Goal: Task Accomplishment & Management: Manage account settings

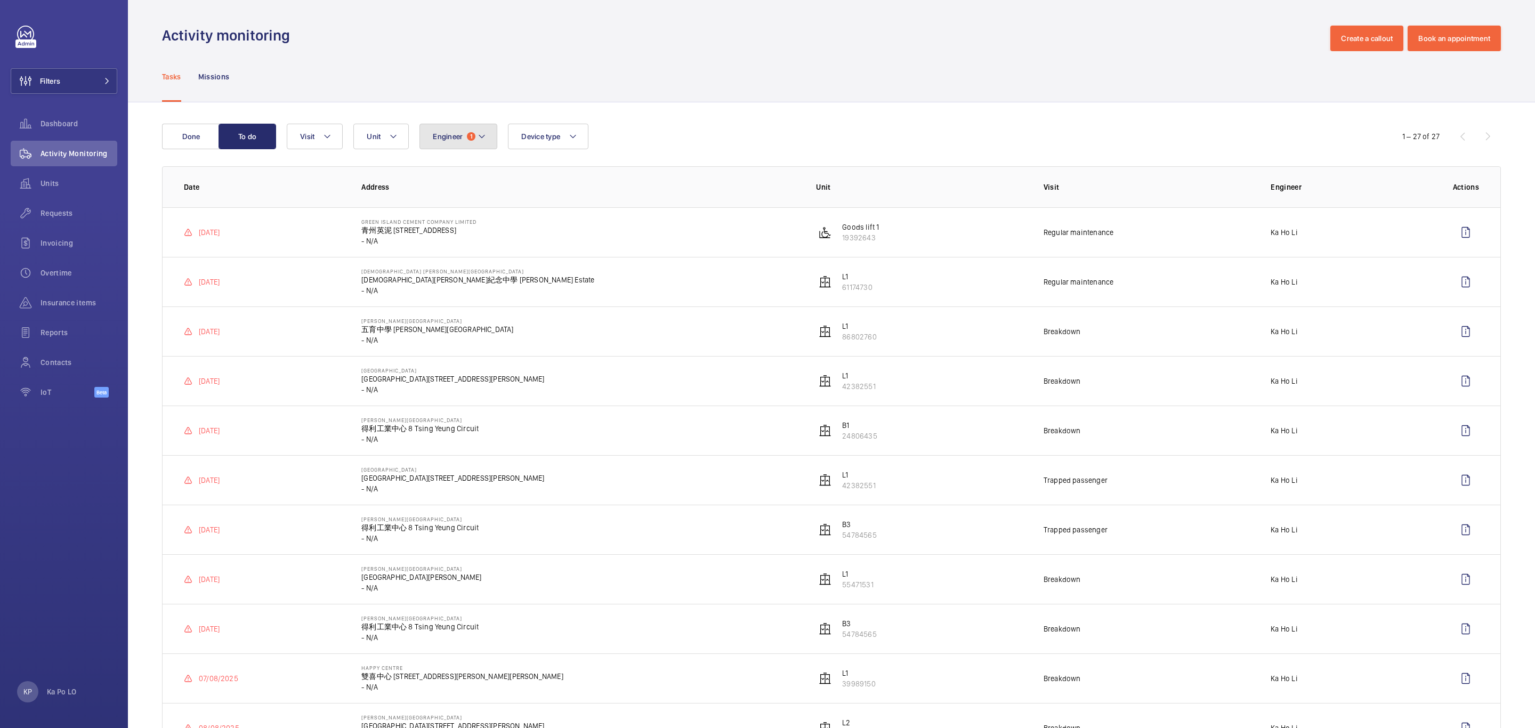
click at [454, 138] on span "Engineer" at bounding box center [448, 136] width 30 height 9
click at [461, 138] on span "Engineer" at bounding box center [448, 136] width 30 height 9
click at [477, 146] on button "Engineer 1" at bounding box center [459, 137] width 78 height 26
click at [468, 202] on label "Ka Ho Li" at bounding box center [513, 209] width 186 height 26
click at [446, 202] on input "Ka Ho Li" at bounding box center [435, 208] width 21 height 21
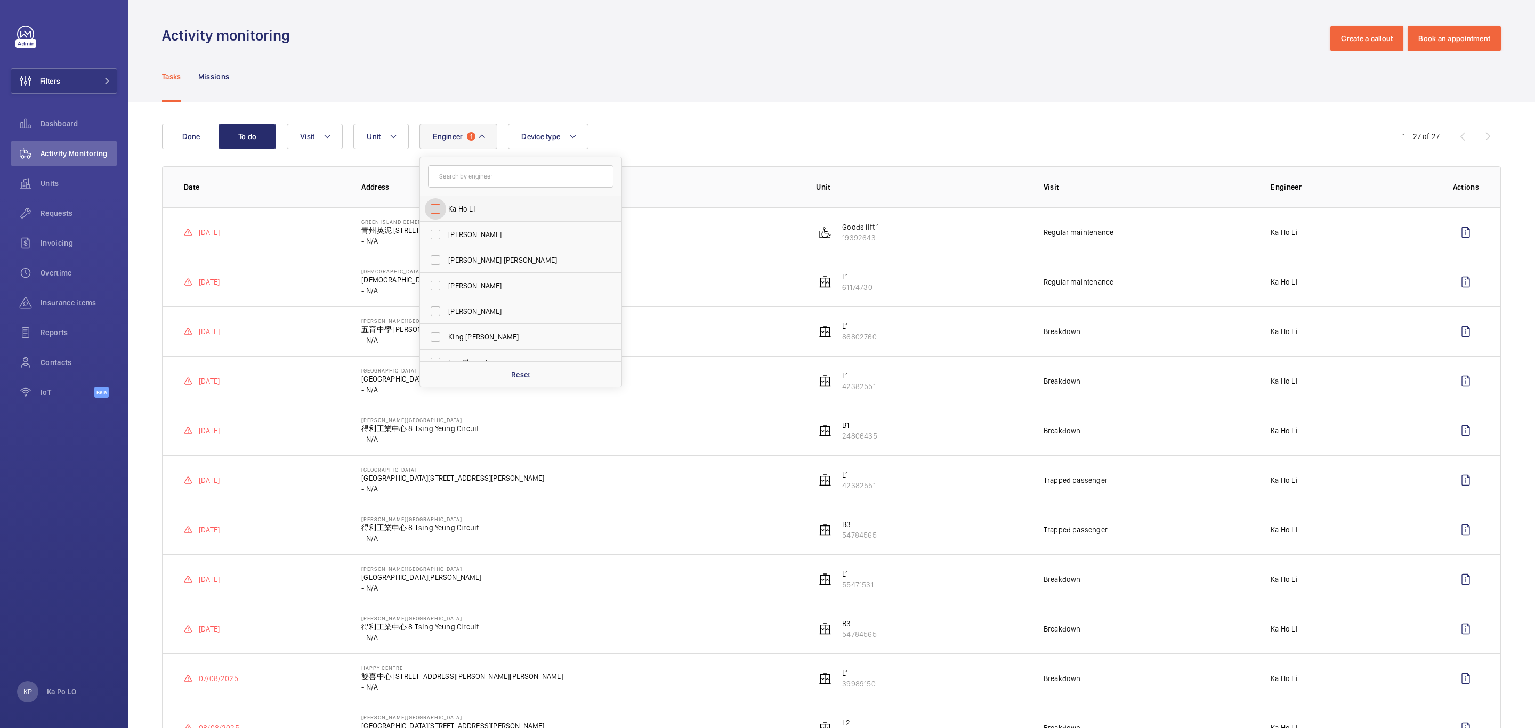
checkbox input "false"
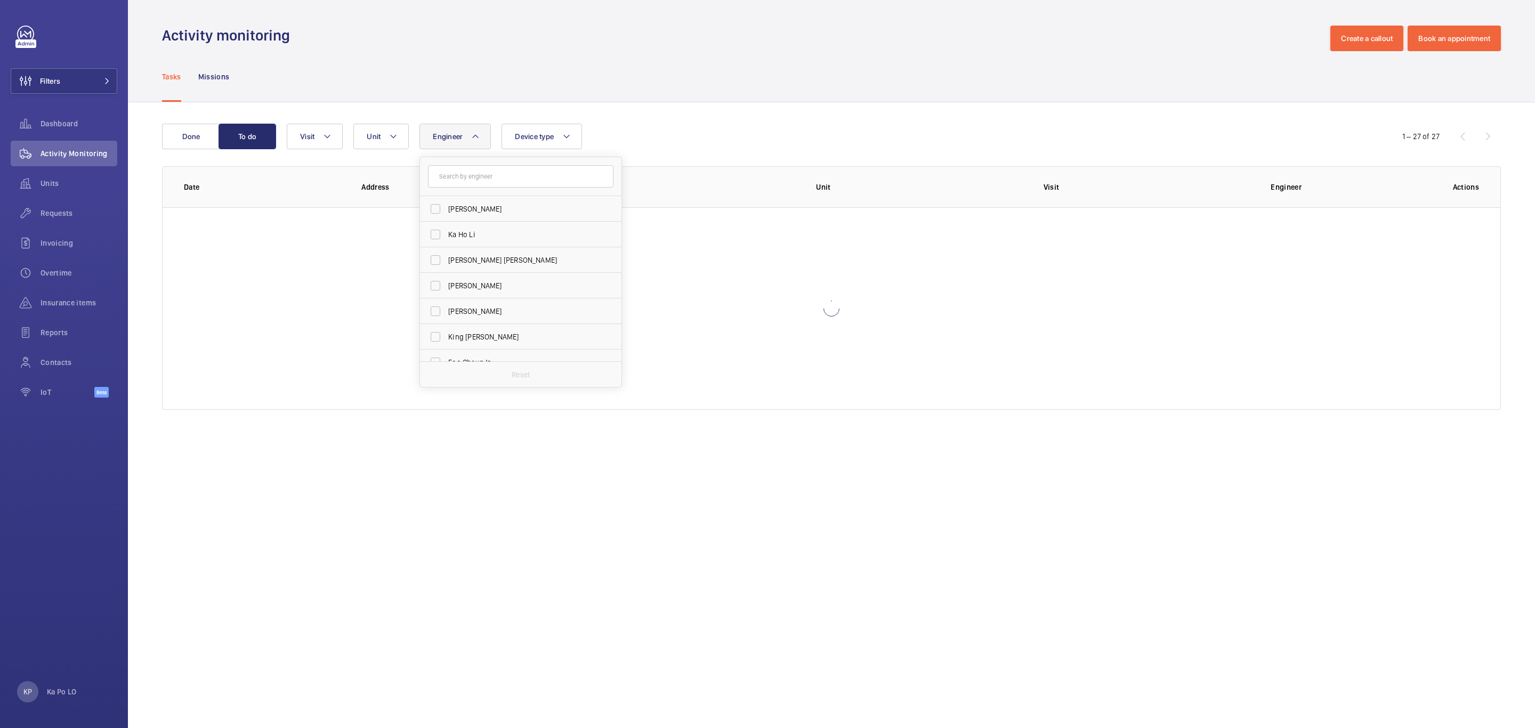
click at [727, 131] on div "Engineer [PERSON_NAME] [PERSON_NAME] [PERSON_NAME] [PERSON_NAME] [PERSON_NAME] …" at bounding box center [830, 137] width 1087 height 26
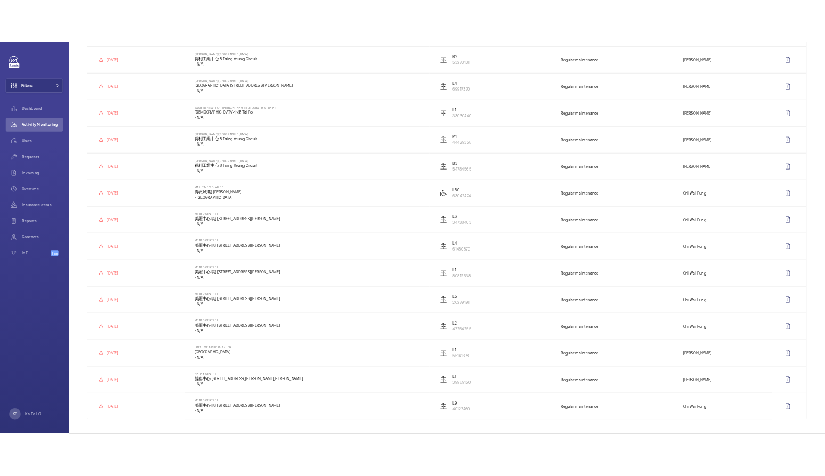
scroll to position [920, 0]
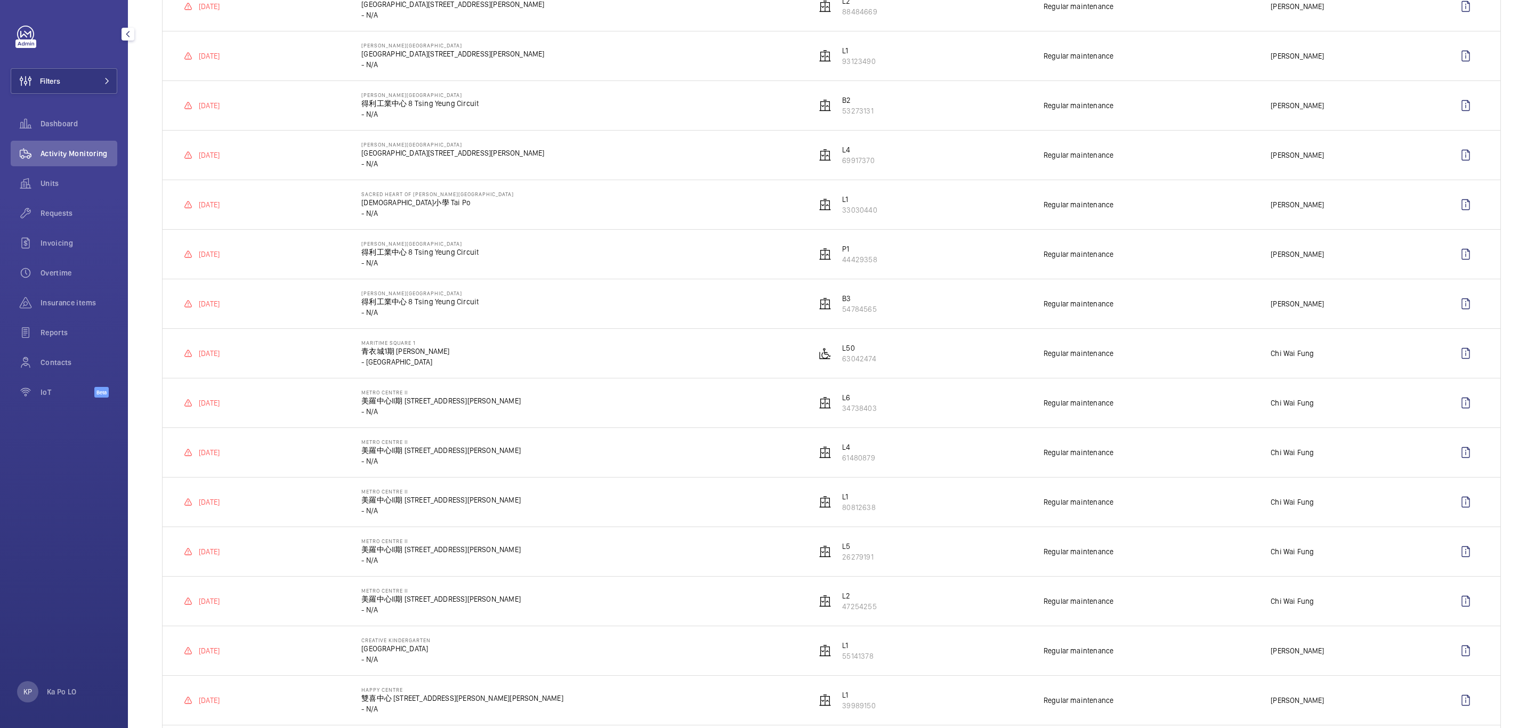
click at [67, 151] on span "Activity Monitoring" at bounding box center [79, 153] width 77 height 11
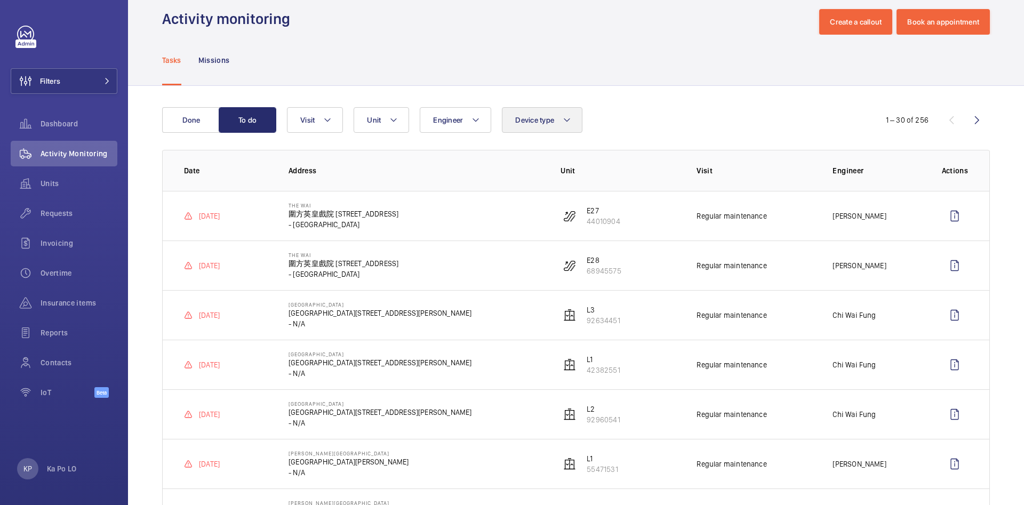
scroll to position [0, 0]
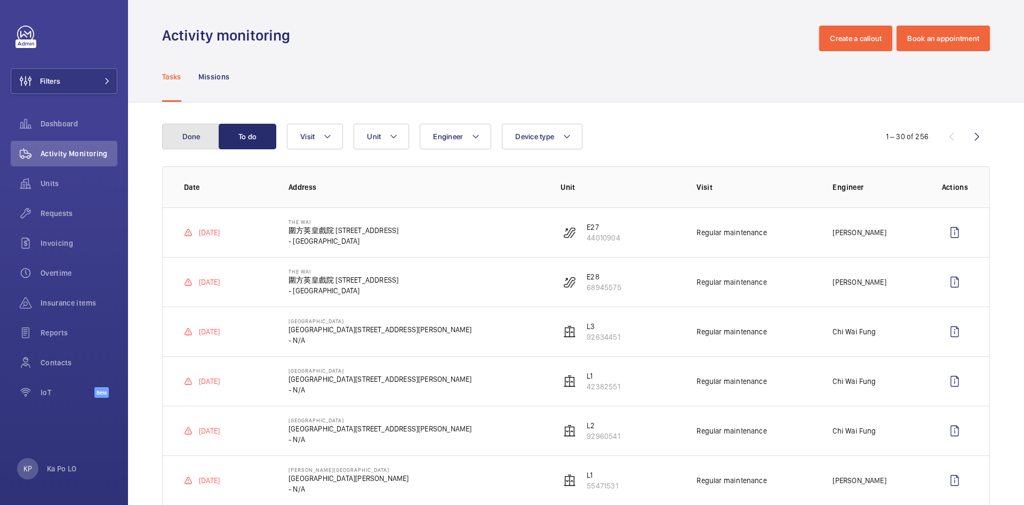
click at [190, 130] on button "Done" at bounding box center [191, 137] width 58 height 26
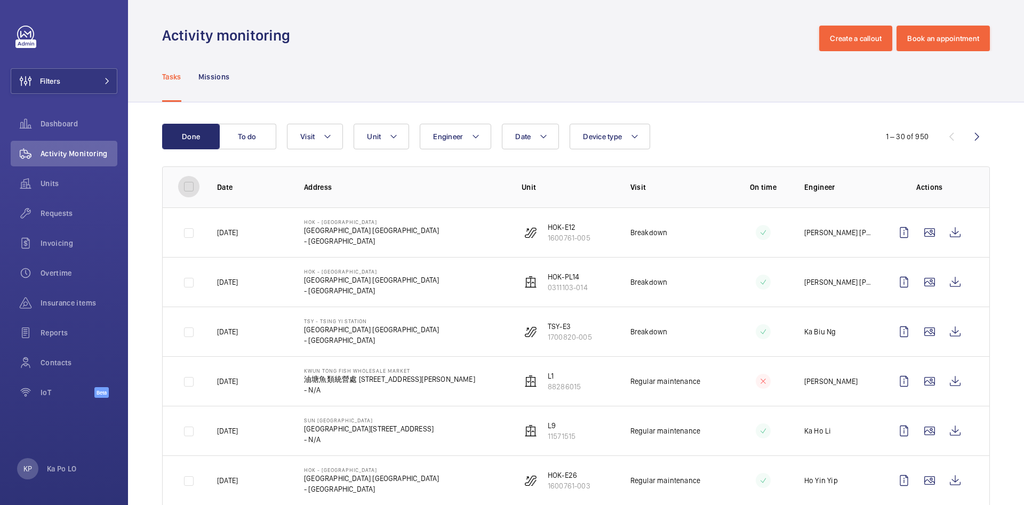
click at [186, 181] on input "checkbox" at bounding box center [188, 186] width 21 height 21
checkbox input "true"
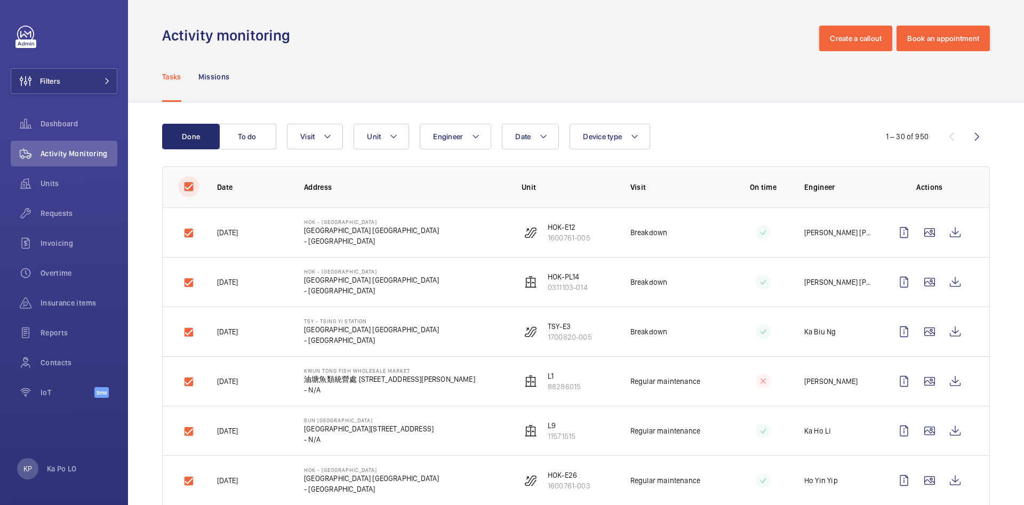
checkbox input "true"
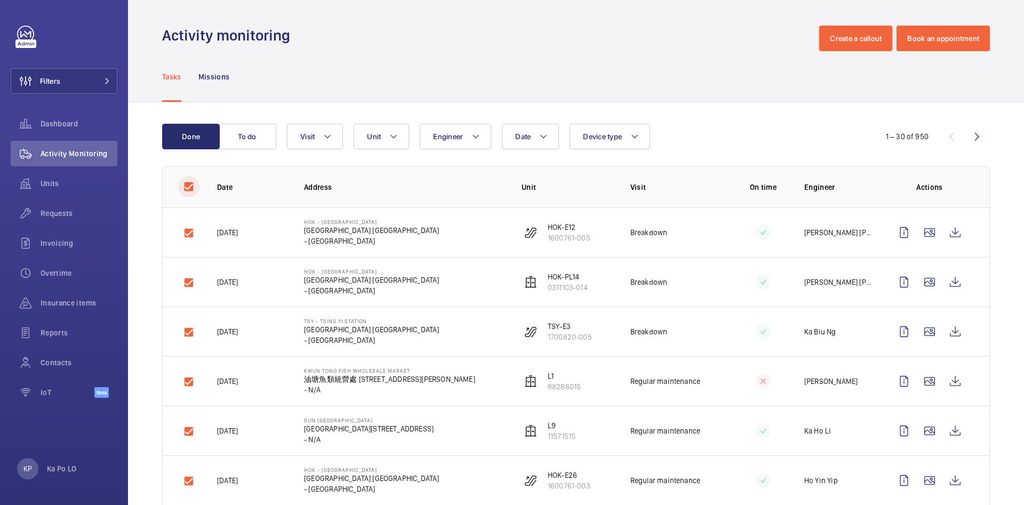
checkbox input "true"
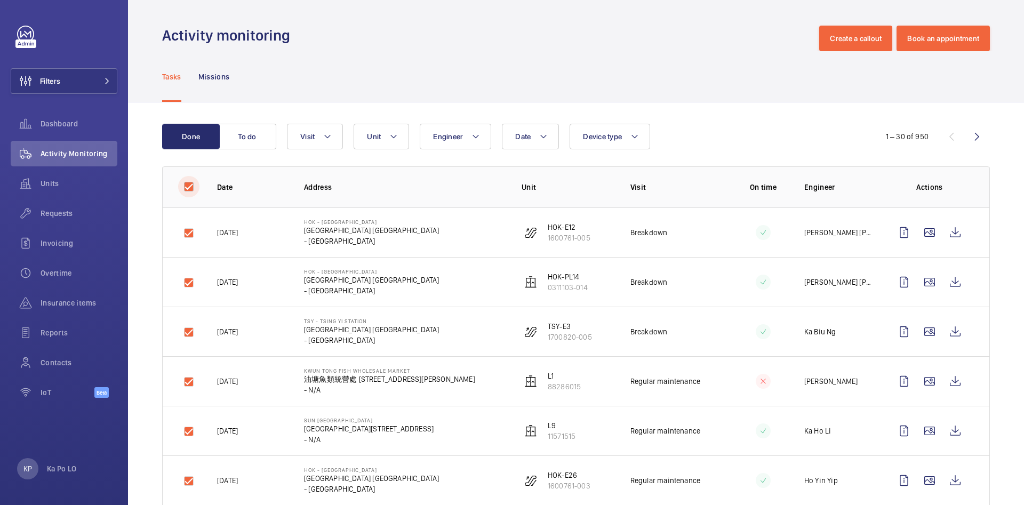
checkbox input "true"
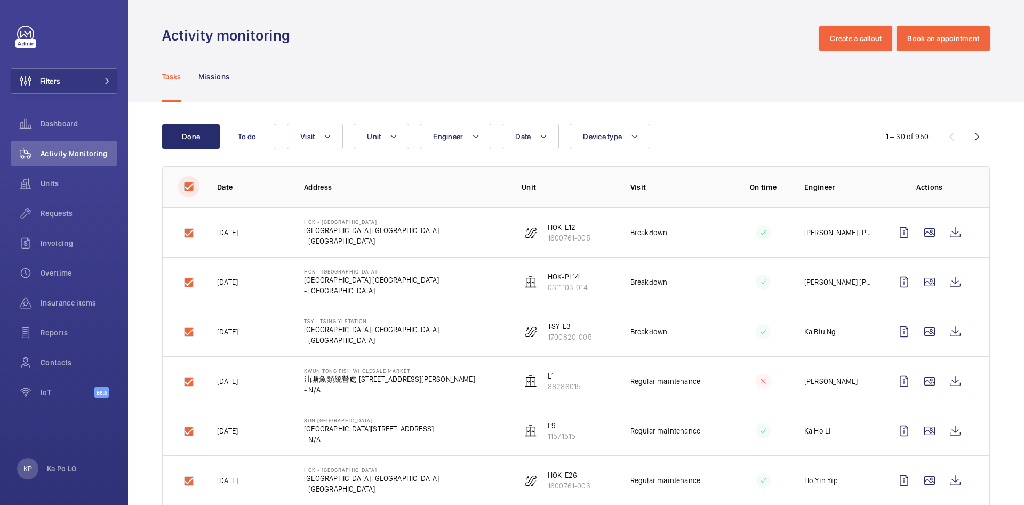
checkbox input "true"
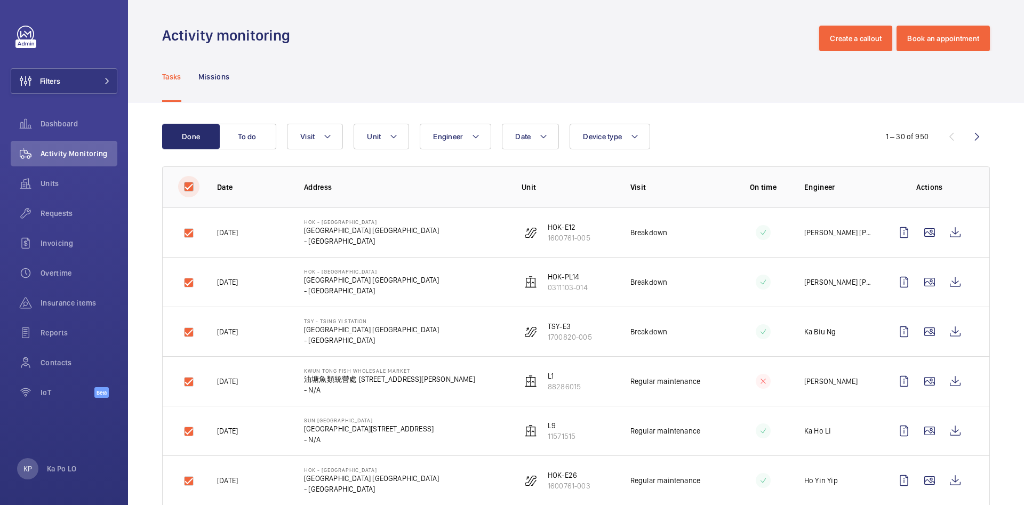
checkbox input "true"
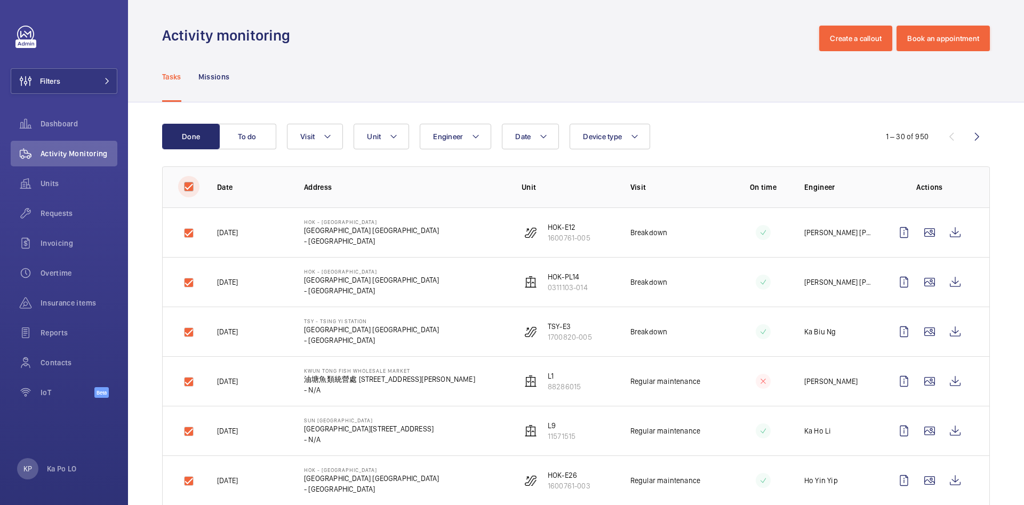
checkbox input "true"
click at [187, 181] on input "checkbox" at bounding box center [188, 186] width 21 height 21
checkbox input "false"
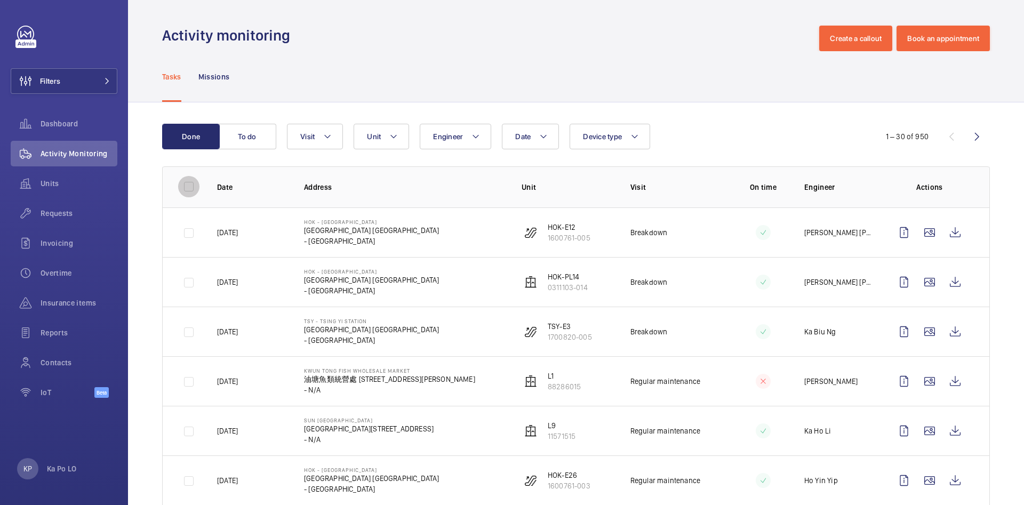
checkbox input "false"
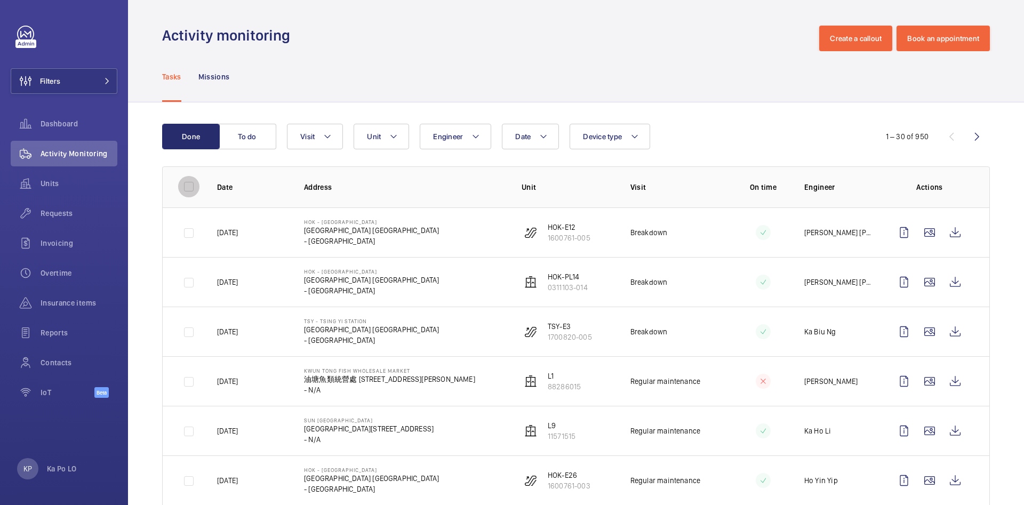
checkbox input "false"
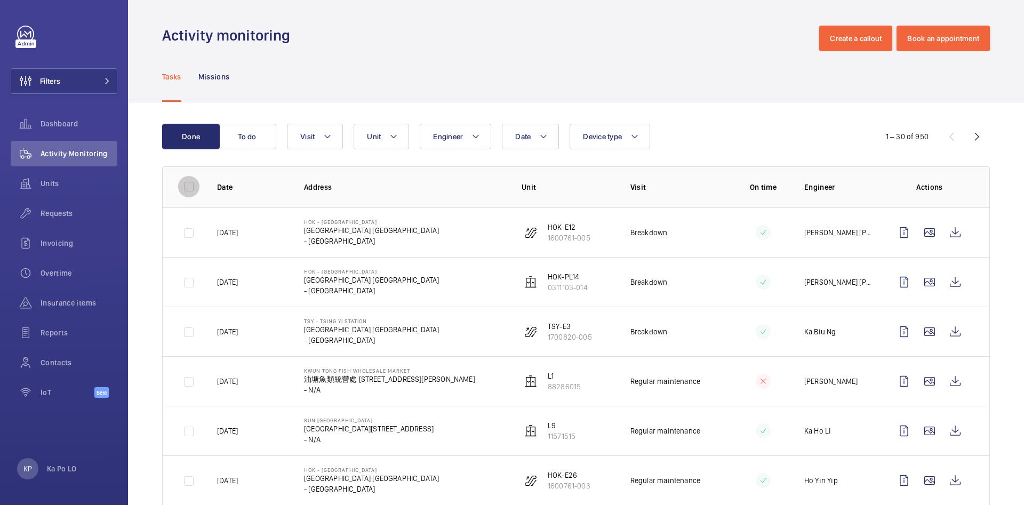
checkbox input "false"
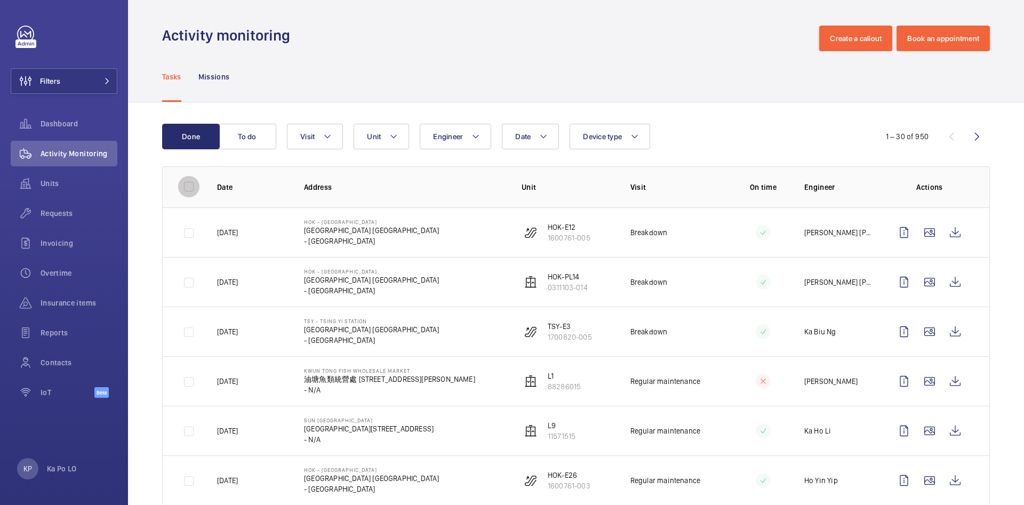
checkbox input "false"
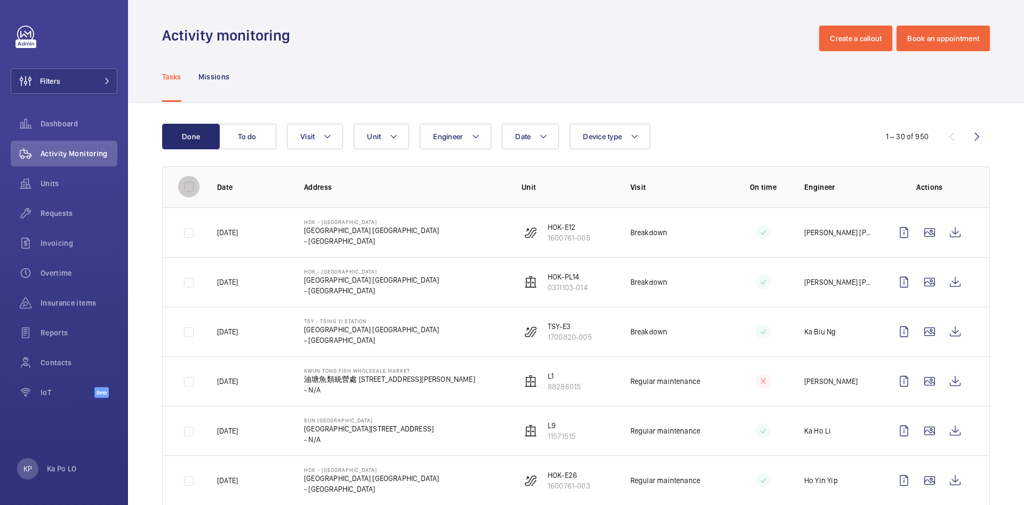
checkbox input "false"
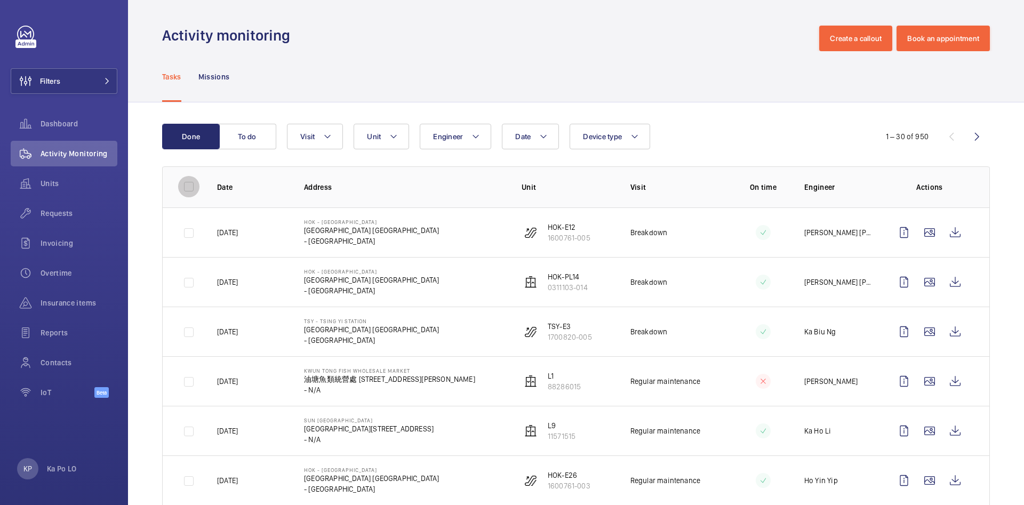
checkbox input "false"
